Goal: Transaction & Acquisition: Register for event/course

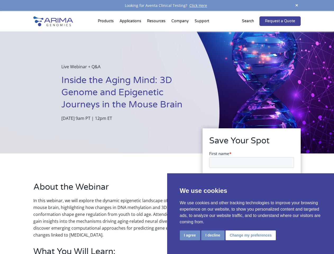
click at [167, 127] on div "Live Webinar + Q&A Inside the Aging Mind: 3D Genome and Epigenetic Journeys in …" at bounding box center [109, 92] width 219 height 122
click at [190, 235] on button "I agree" at bounding box center [190, 235] width 20 height 10
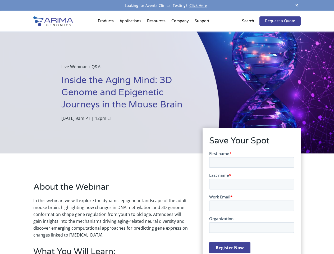
click at [212, 235] on form "First name * Last name * Work Email * Organization Register Now" at bounding box center [251, 203] width 85 height 107
click at [249, 235] on form "First name * Last name * Work Email * Organization Register Now" at bounding box center [251, 203] width 85 height 107
click at [297, 6] on span at bounding box center [297, 5] width 8 height 7
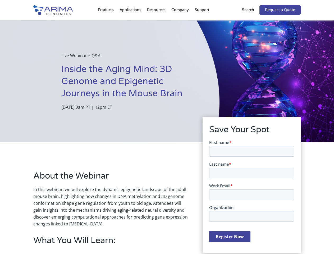
click at [167, 132] on div "Live Webinar + Q&A Inside the Aging Mind: 3D Genome and Epigenetic Journeys in …" at bounding box center [109, 81] width 219 height 122
click at [107, 22] on div "Live Webinar + Q&A Inside the Aging Mind: 3D Genome and Epigenetic Journeys in …" at bounding box center [109, 81] width 219 height 122
click at [157, 22] on div "Live Webinar + Q&A Inside the Aging Mind: 3D Genome and Epigenetic Journeys in …" at bounding box center [109, 81] width 219 height 122
click at [180, 22] on div "Live Webinar + Q&A Inside the Aging Mind: 3D Genome and Epigenetic Journeys in …" at bounding box center [109, 81] width 219 height 122
click at [202, 22] on div "Live Webinar + Q&A Inside the Aging Mind: 3D Genome and Epigenetic Journeys in …" at bounding box center [109, 81] width 219 height 122
